Goal: Check status: Check status

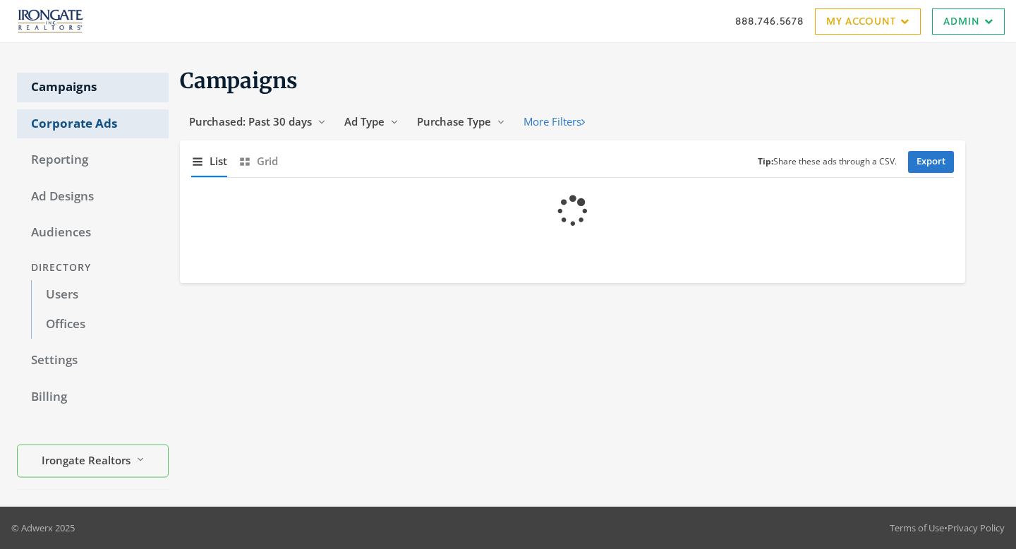
click at [70, 128] on link "Corporate Ads" at bounding box center [93, 124] width 152 height 30
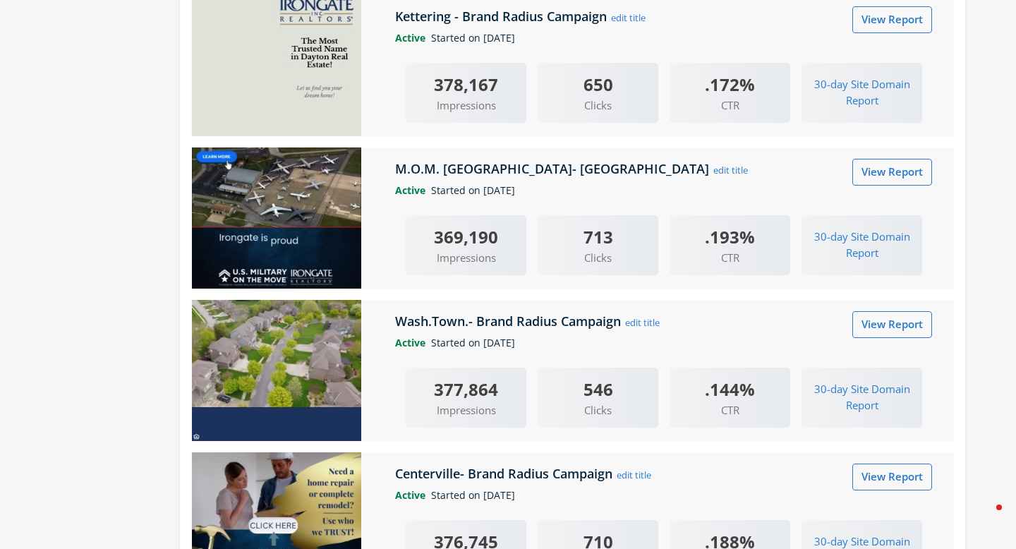
scroll to position [760, 0]
click at [875, 184] on div "Active Started on [DATE]" at bounding box center [663, 190] width 559 height 16
click at [875, 182] on div "Active Started on [DATE]" at bounding box center [663, 190] width 559 height 16
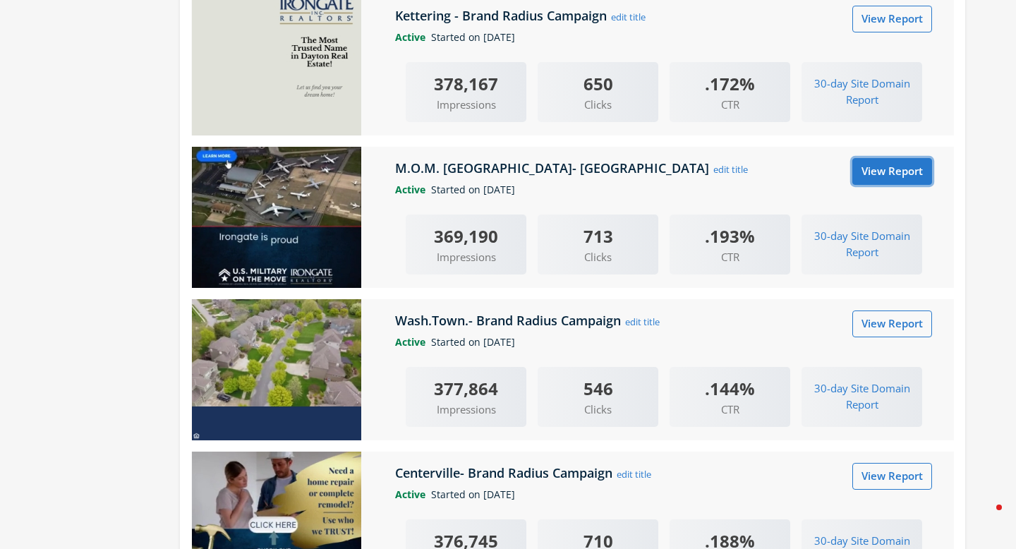
click at [878, 175] on link "View Report" at bounding box center [892, 171] width 80 height 26
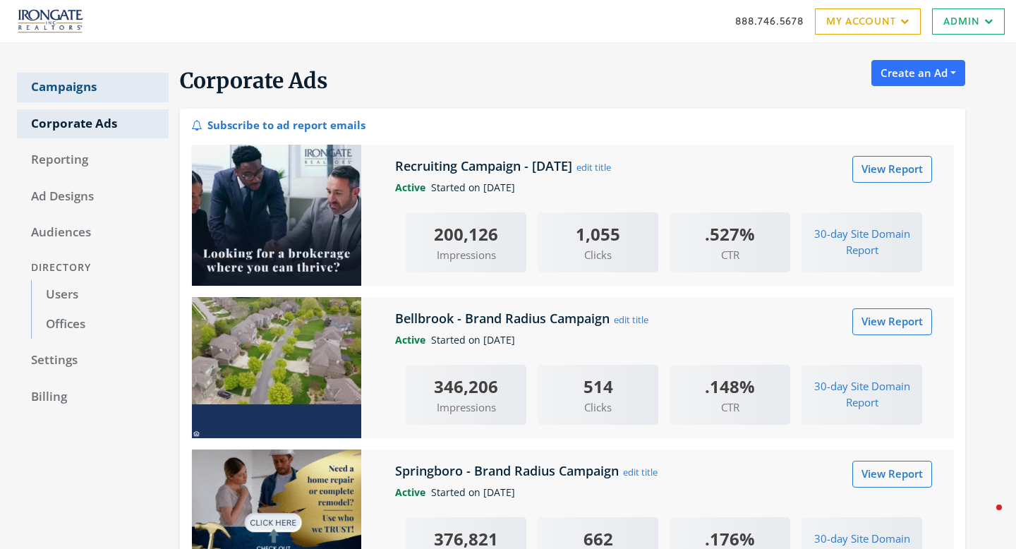
click at [90, 78] on link "Campaigns" at bounding box center [93, 88] width 152 height 30
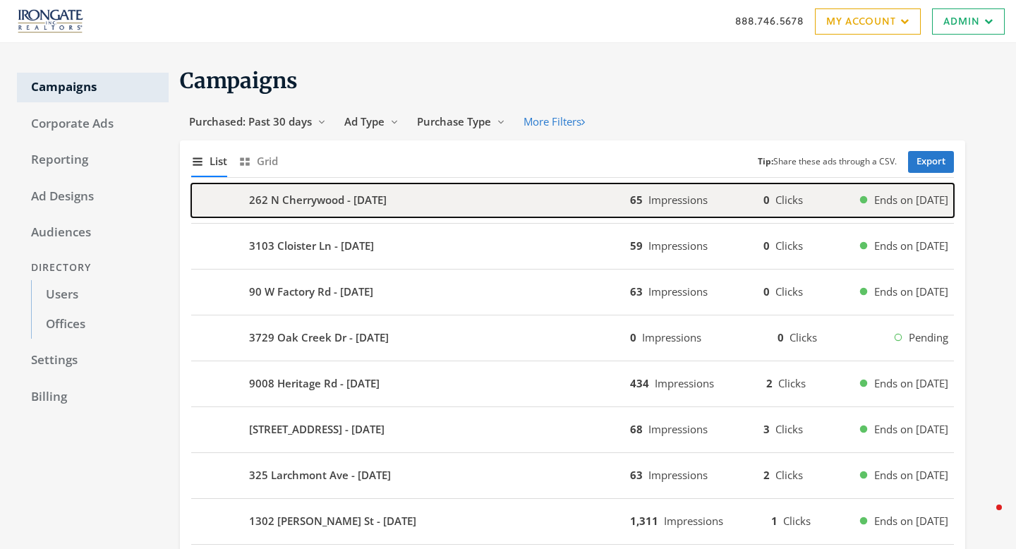
click at [339, 188] on div "262 N Cherrywood - 2025-08-20" at bounding box center [410, 200] width 439 height 34
